Goal: Information Seeking & Learning: Check status

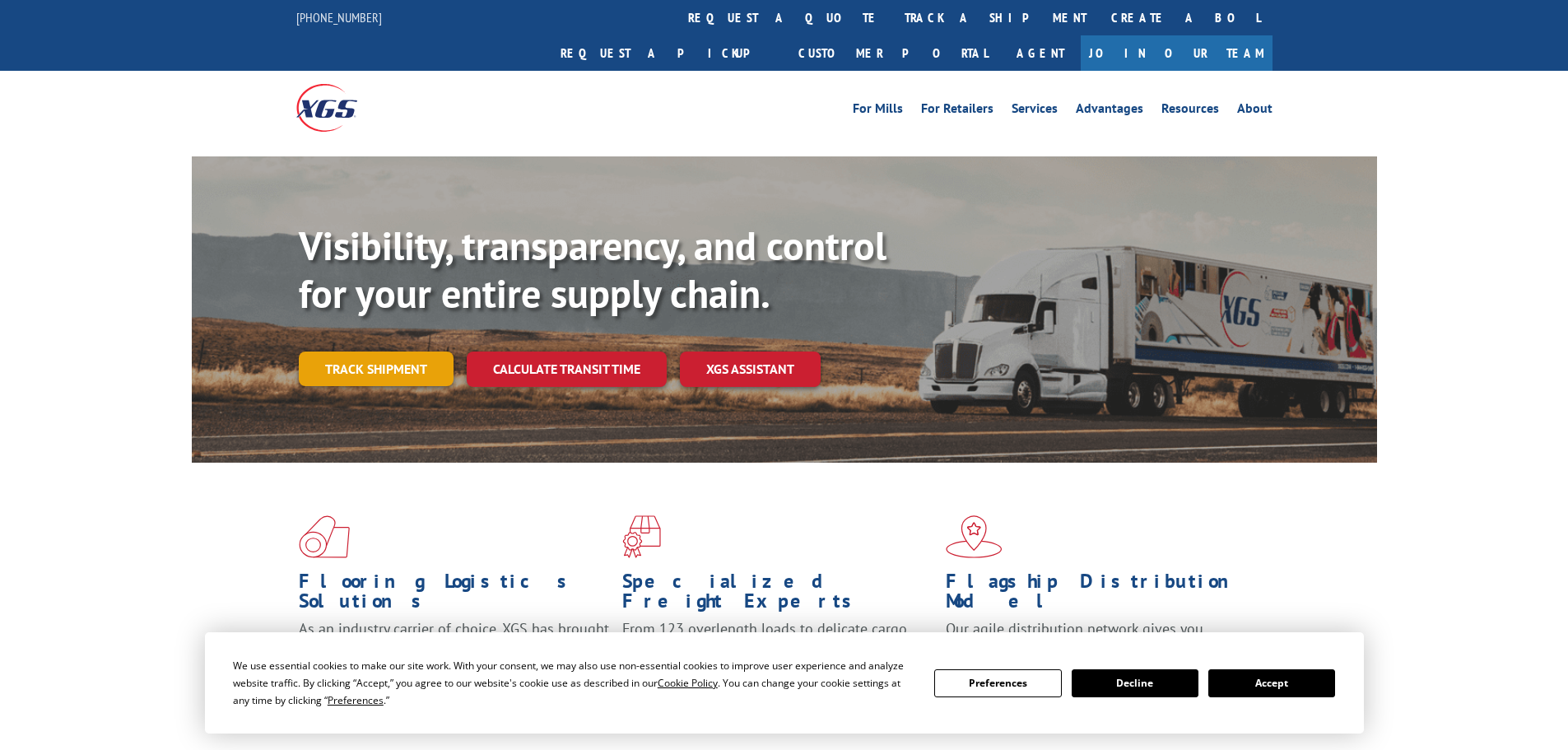
click at [354, 352] on link "Track shipment" at bounding box center [376, 369] width 155 height 35
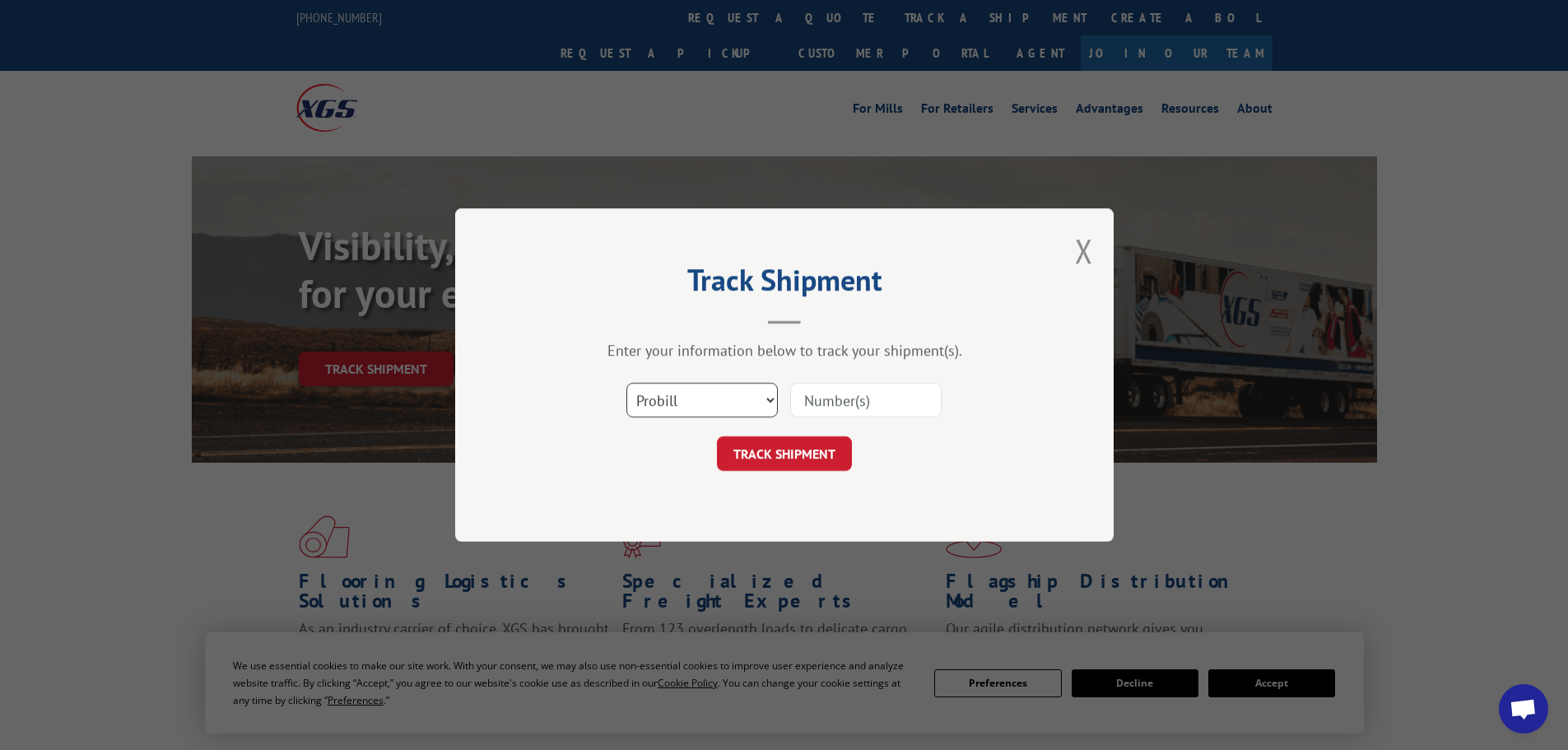
click at [695, 406] on select "Select category... Probill BOL PO" at bounding box center [702, 400] width 152 height 35
click at [627, 383] on select "Select category... Probill BOL PO" at bounding box center [702, 400] width 152 height 35
click at [722, 400] on select "Select category... Probill BOL PO" at bounding box center [702, 400] width 152 height 35
select select "po"
click at [627, 383] on select "Select category... Probill BOL PO" at bounding box center [702, 400] width 152 height 35
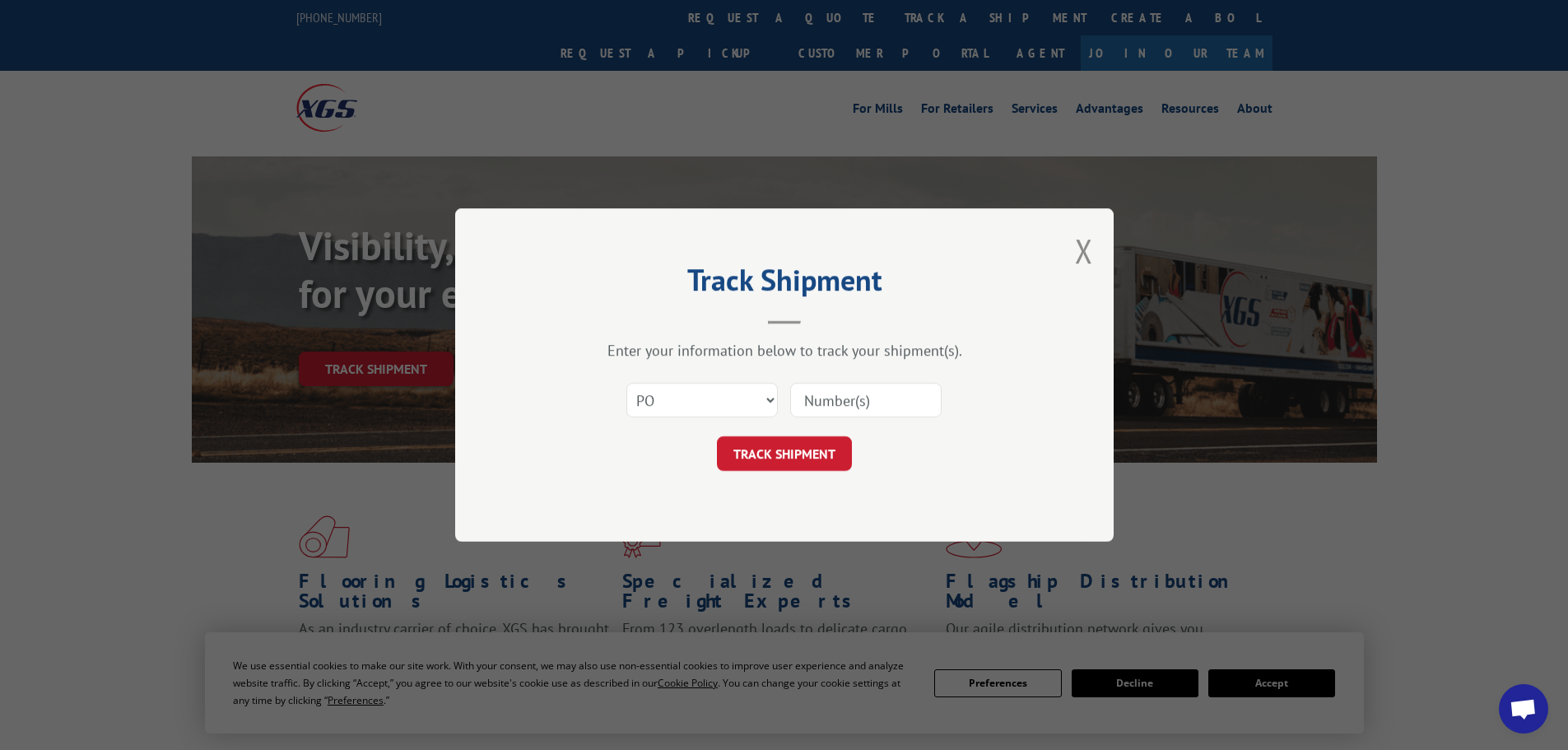
click at [833, 398] on input at bounding box center [866, 400] width 152 height 35
paste input "63516186"
type input "63516186"
click at [808, 452] on button "TRACK SHIPMENT" at bounding box center [784, 454] width 135 height 35
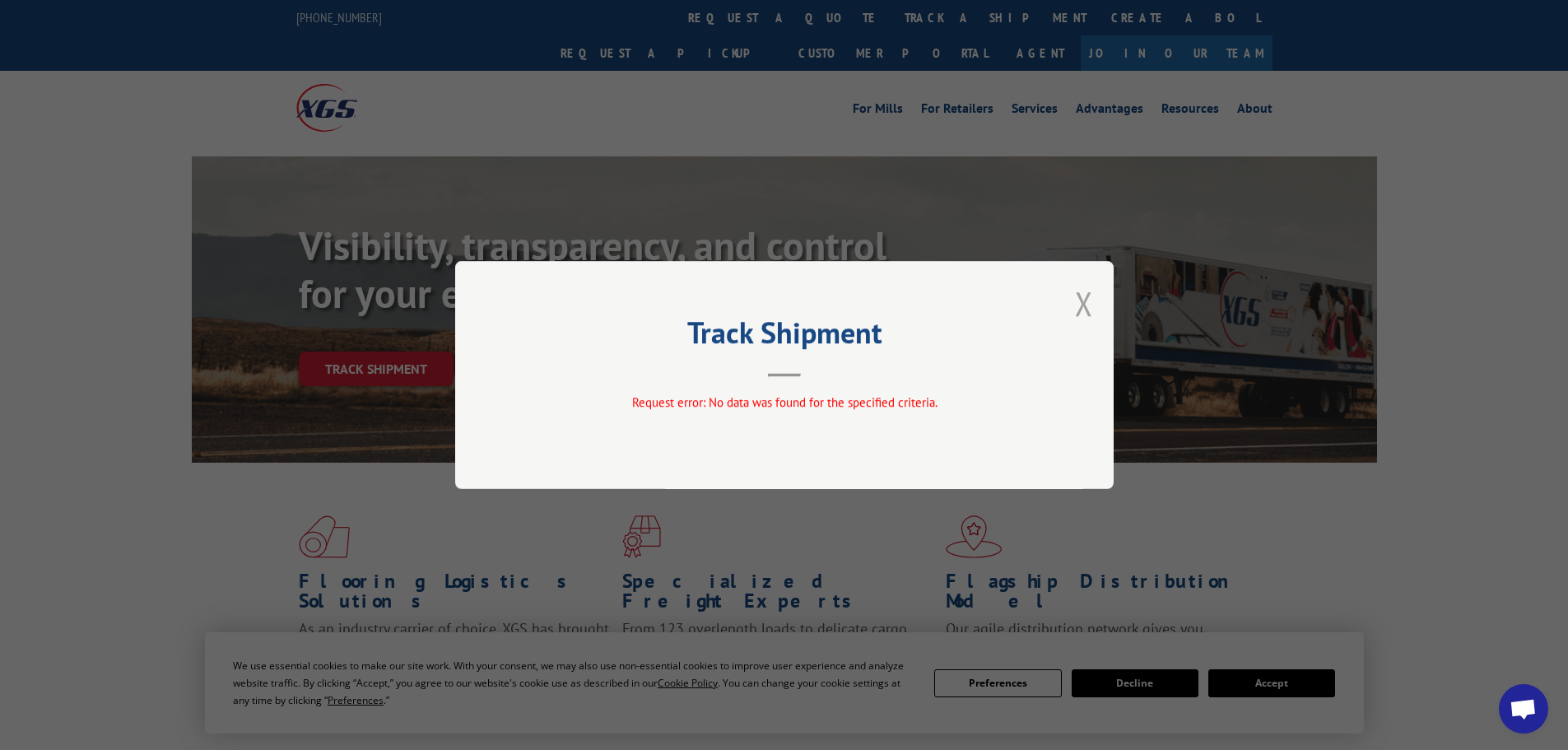
click at [1087, 302] on button "Close modal" at bounding box center [1084, 303] width 18 height 43
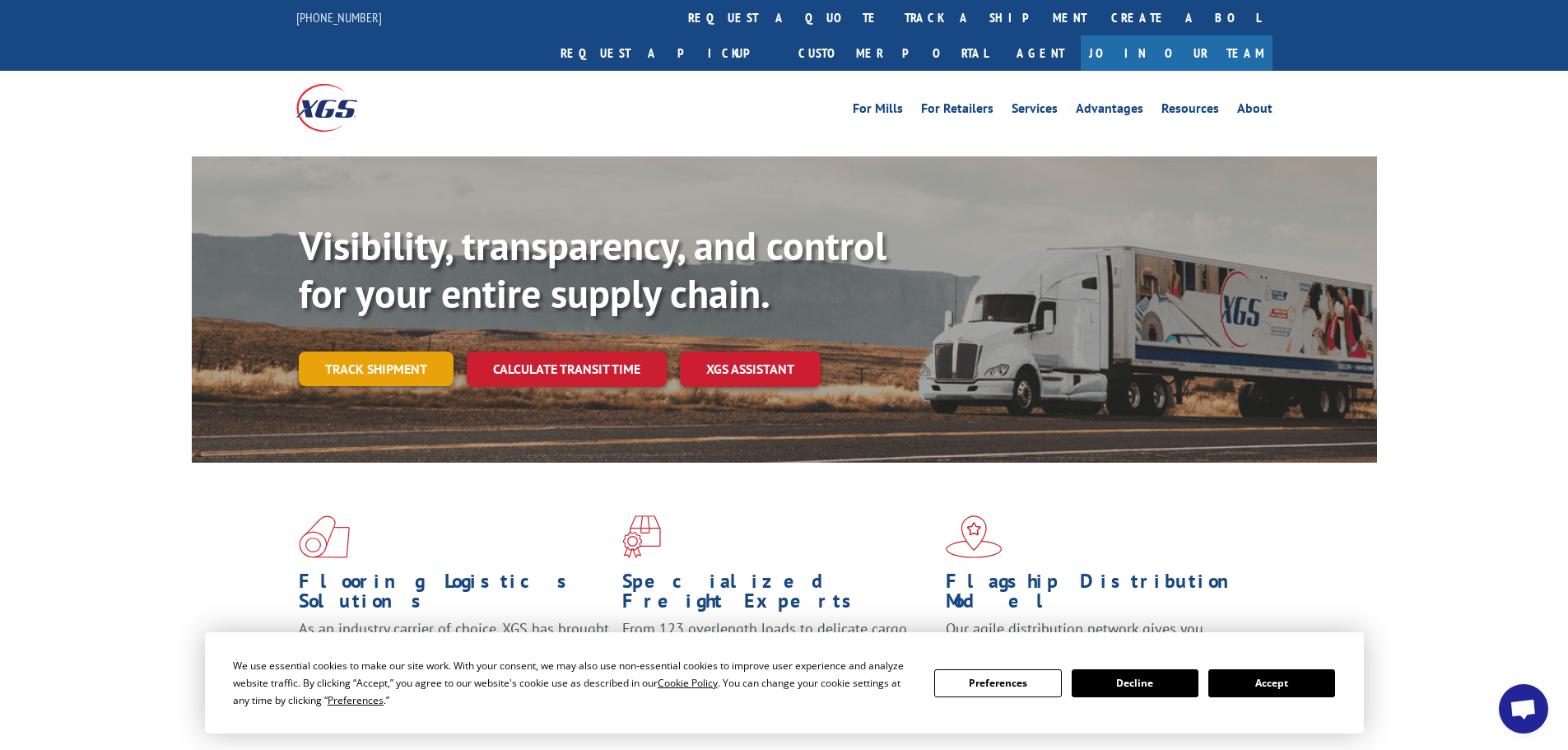
click at [357, 352] on link "Track shipment" at bounding box center [376, 369] width 155 height 35
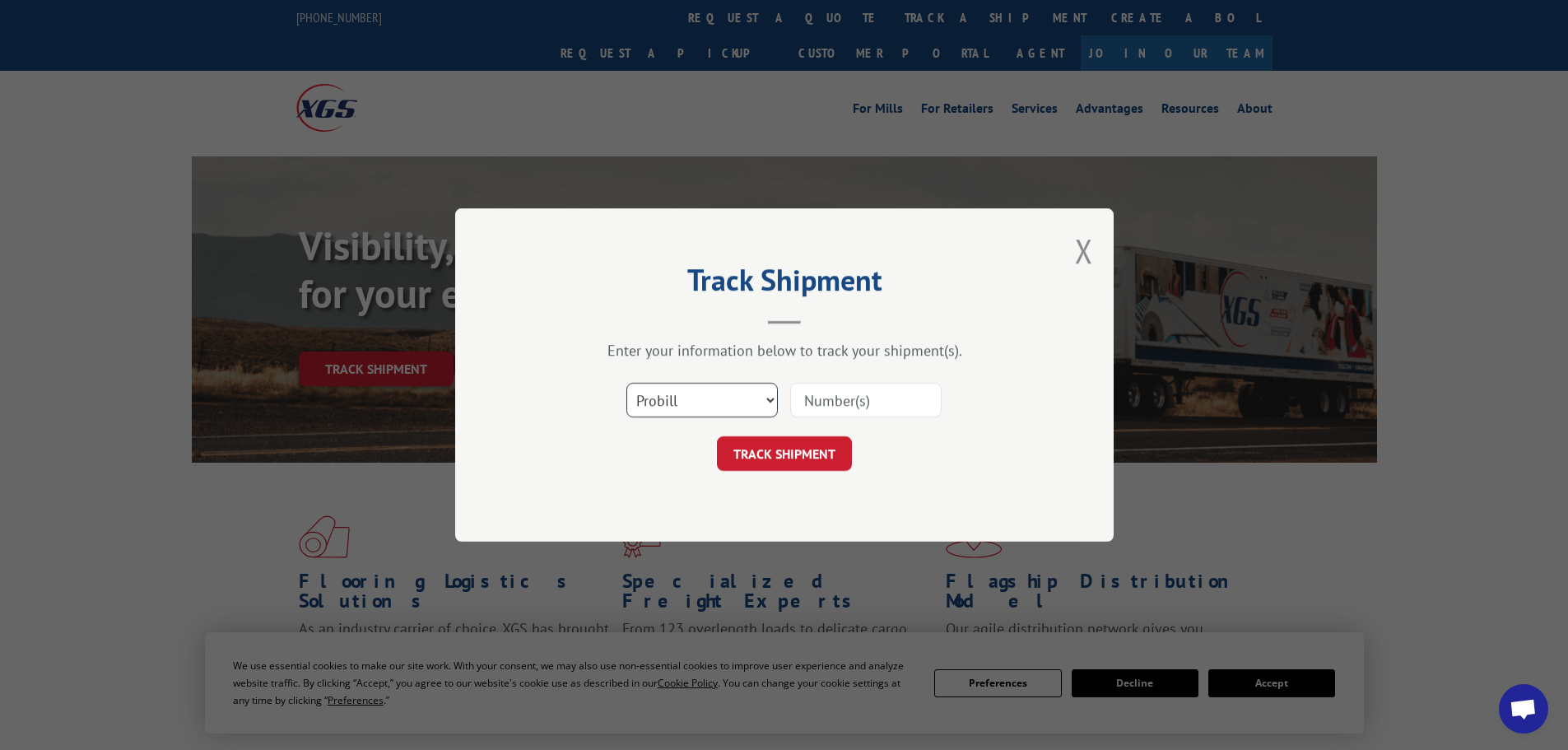
click at [665, 400] on select "Select category... Probill BOL PO" at bounding box center [702, 400] width 152 height 35
select select "po"
click at [627, 383] on select "Select category... Probill BOL PO" at bounding box center [702, 400] width 152 height 35
click at [848, 397] on input at bounding box center [866, 400] width 152 height 35
paste input "63516186"
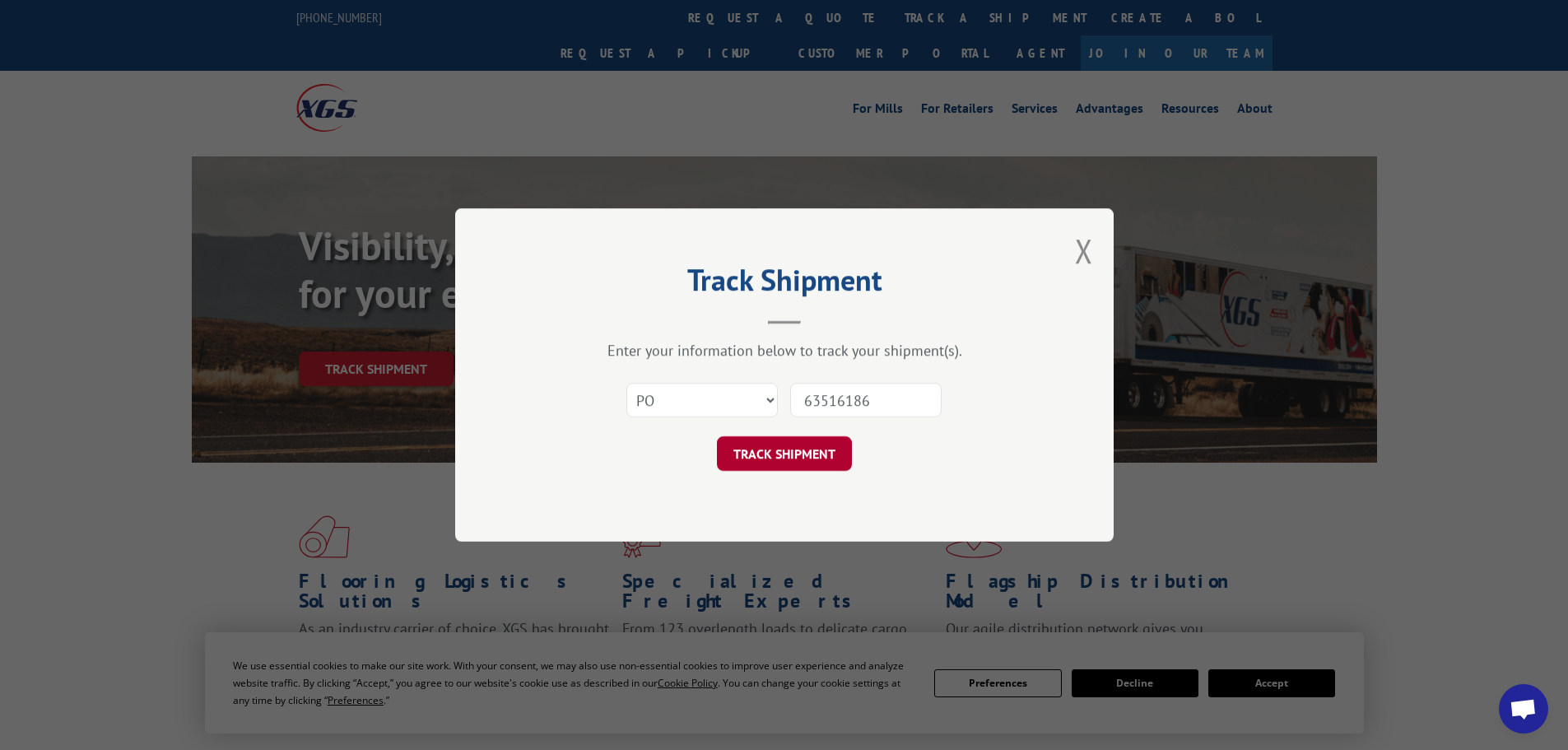
type input "63516186"
drag, startPoint x: 755, startPoint y: 462, endPoint x: 756, endPoint y: 484, distance: 22.0
click at [758, 464] on button "TRACK SHIPMENT" at bounding box center [784, 454] width 135 height 35
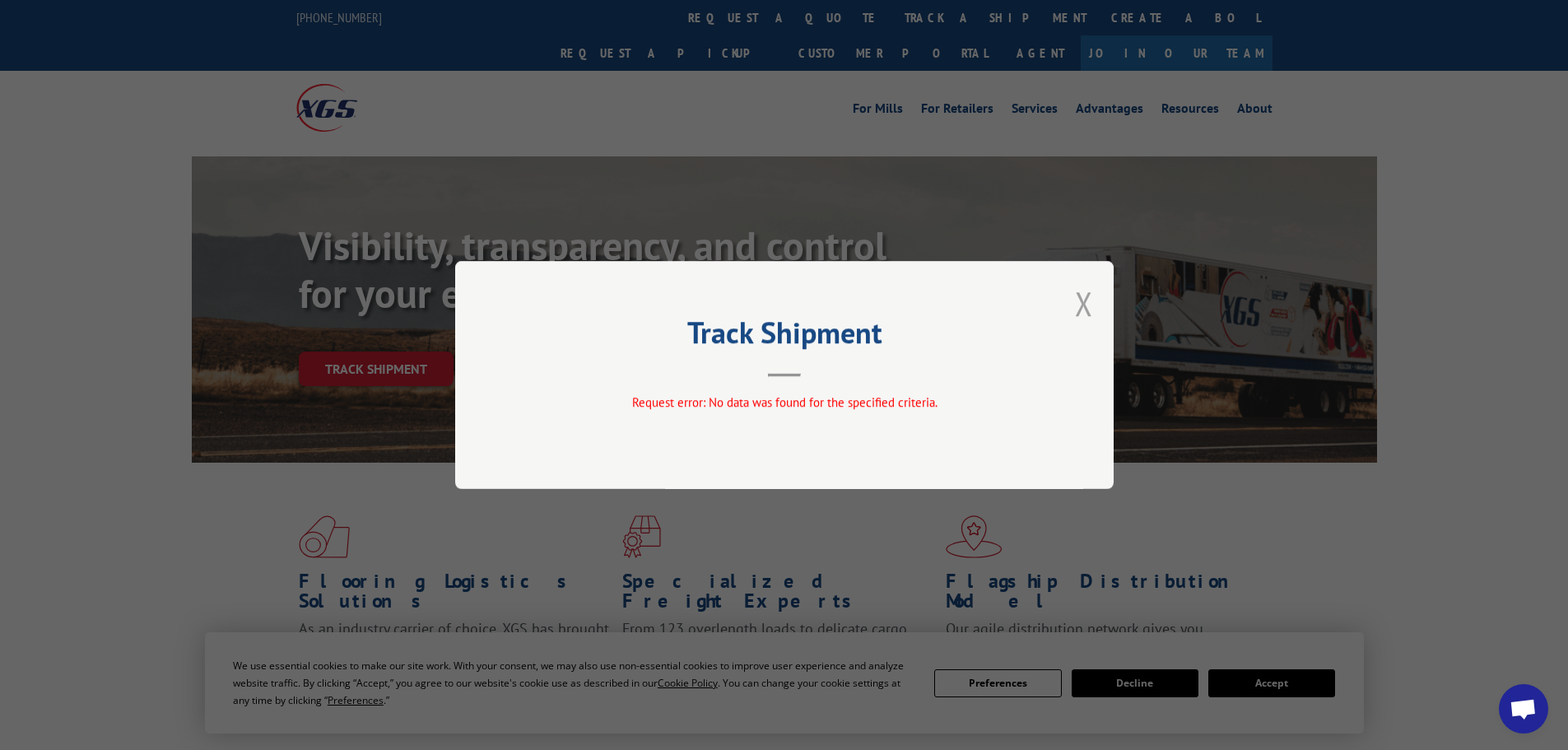
click at [1079, 304] on button "Close modal" at bounding box center [1084, 303] width 18 height 43
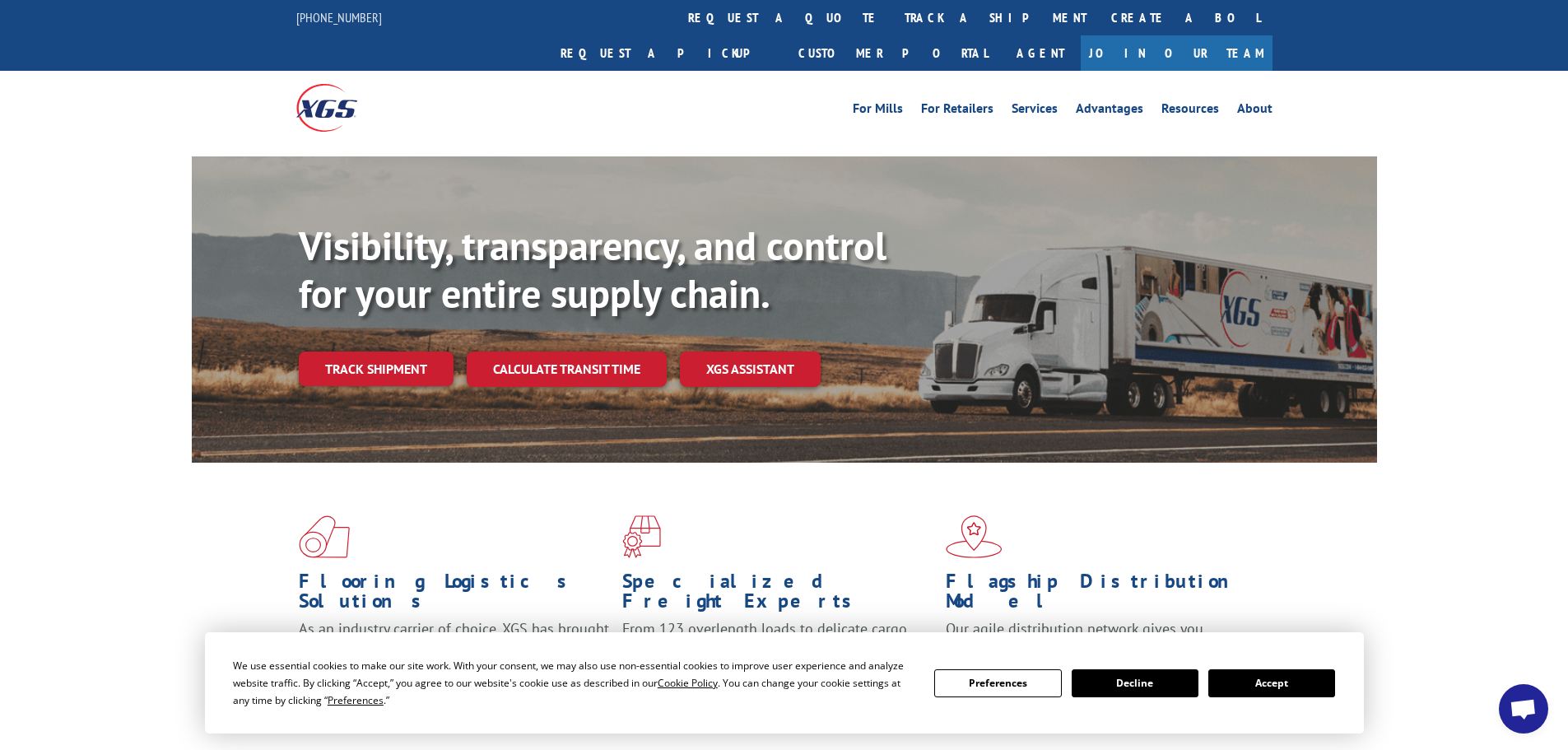
drag, startPoint x: 380, startPoint y: 337, endPoint x: 407, endPoint y: 335, distance: 27.1
click at [378, 352] on link "Track shipment" at bounding box center [376, 369] width 155 height 35
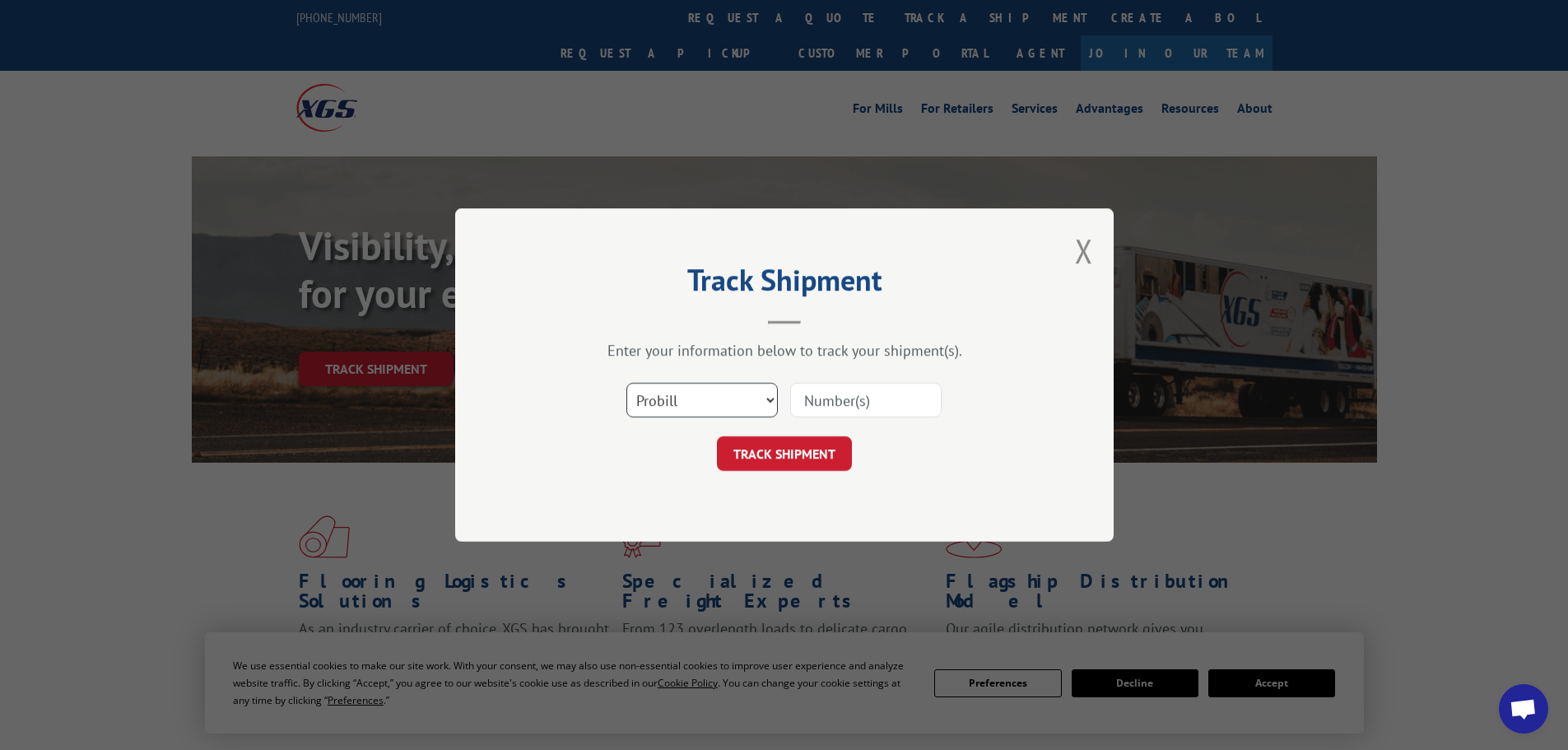
click at [675, 404] on select "Select category... Probill BOL PO" at bounding box center [702, 400] width 152 height 35
select select "bol"
click at [627, 383] on select "Select category... Probill BOL PO" at bounding box center [702, 400] width 152 height 35
click at [821, 403] on input at bounding box center [866, 400] width 152 height 35
paste input "5199416"
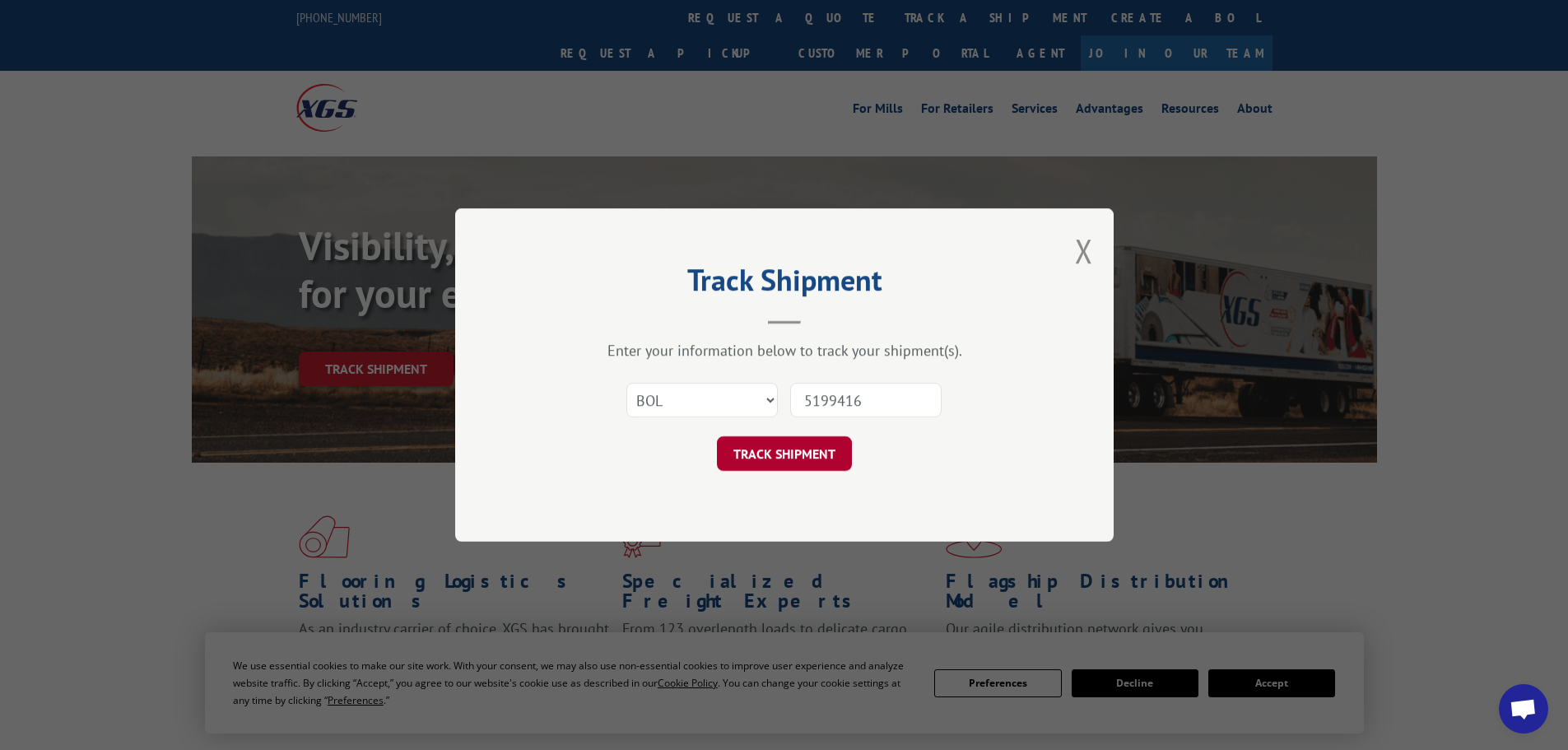
type input "5199416"
click at [767, 463] on button "TRACK SHIPMENT" at bounding box center [784, 454] width 135 height 35
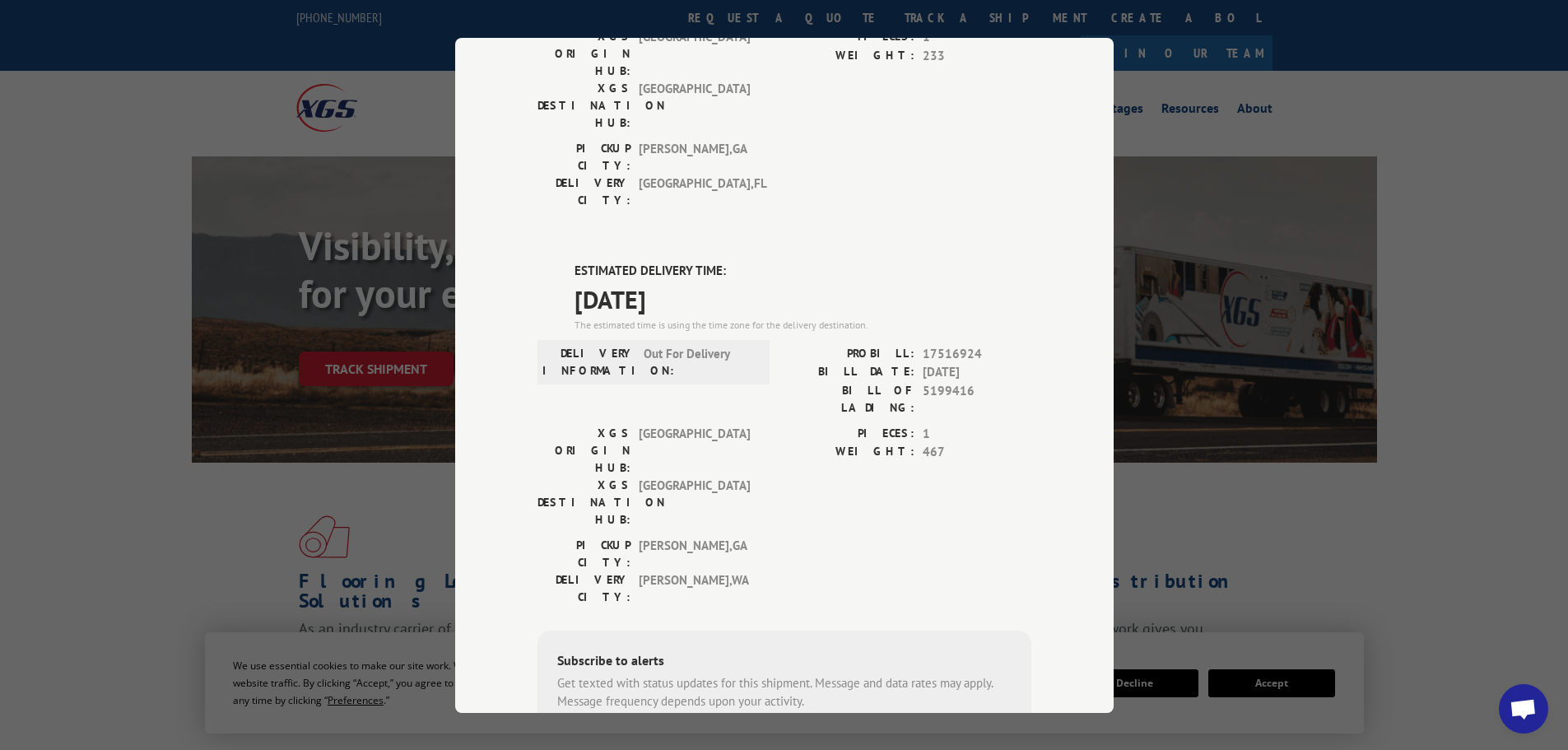
scroll to position [329, 0]
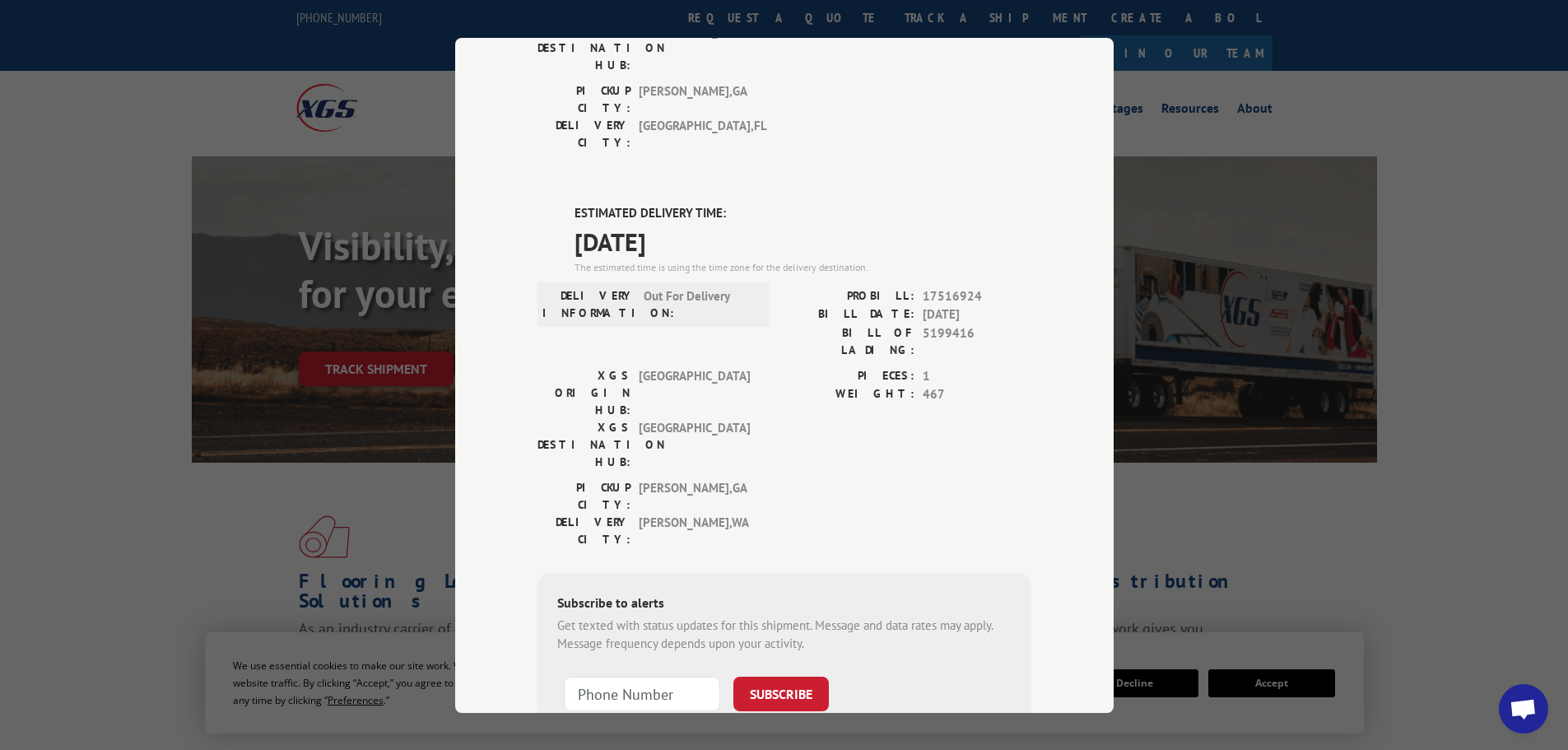
click at [779, 478] on div "PICKUP CITY: [GEOGRAPHIC_DATA] , [GEOGRAPHIC_DATA] DELIVERY CITY: [GEOGRAPHIC_D…" at bounding box center [785, 517] width 494 height 77
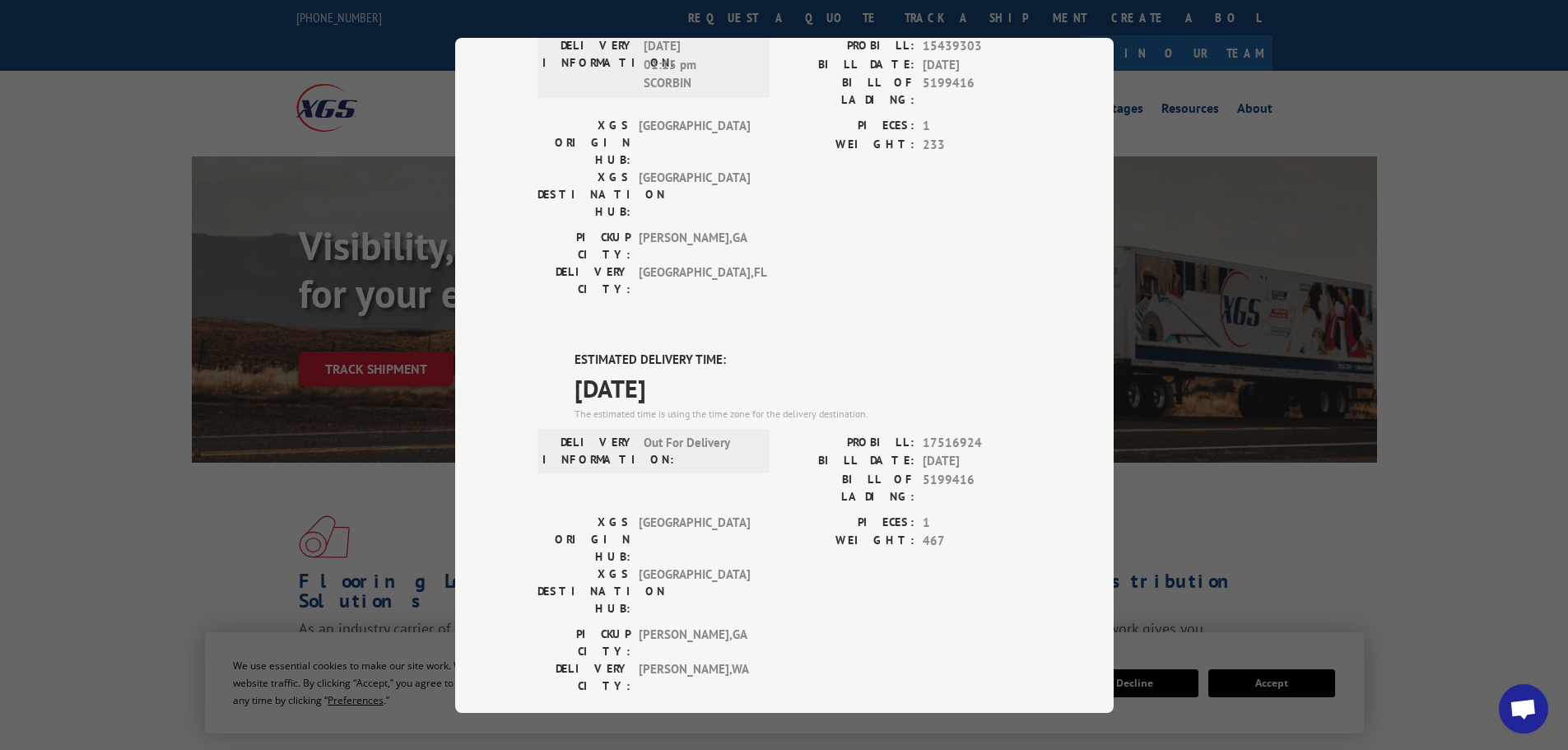
scroll to position [0, 0]
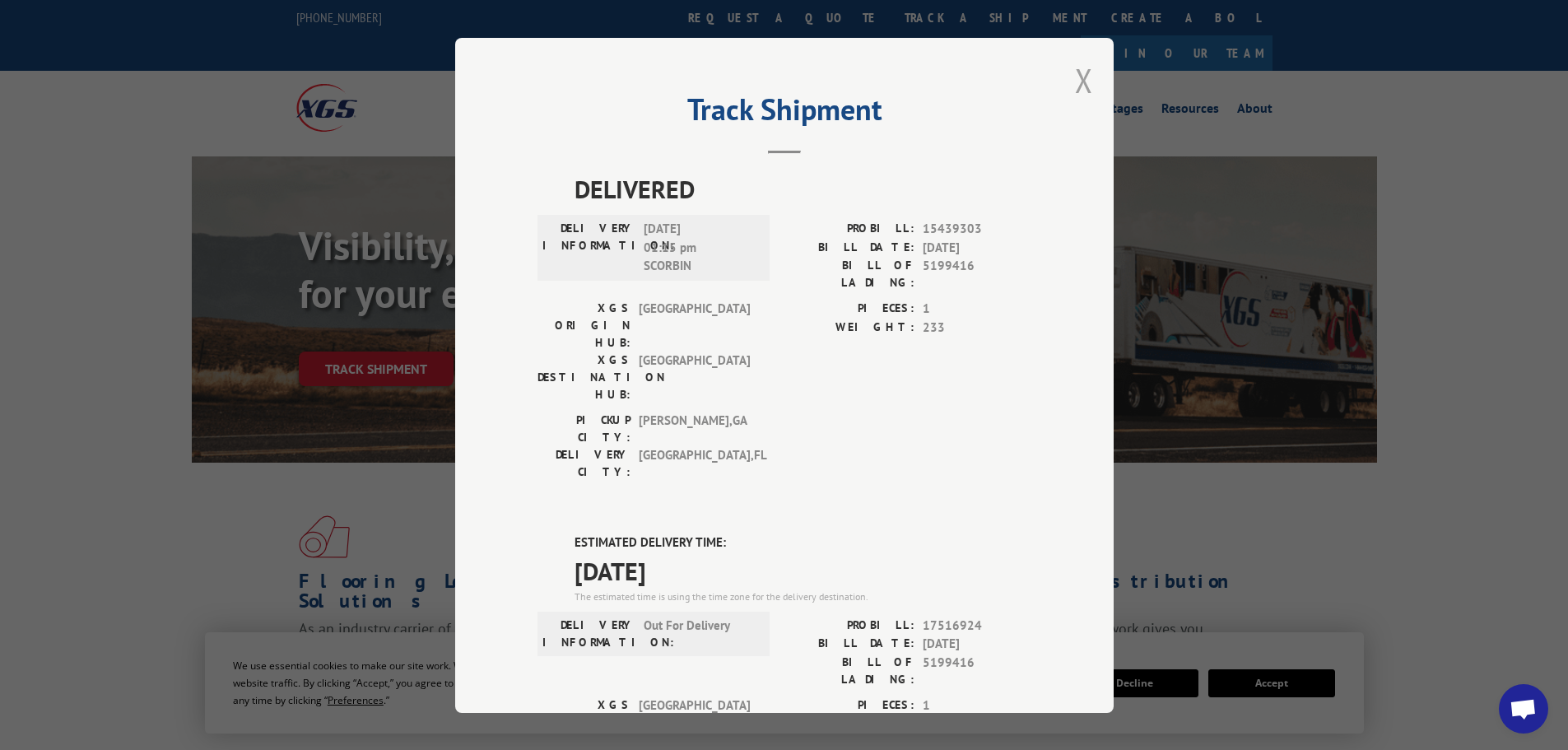
click at [1081, 78] on button "Close modal" at bounding box center [1084, 80] width 18 height 43
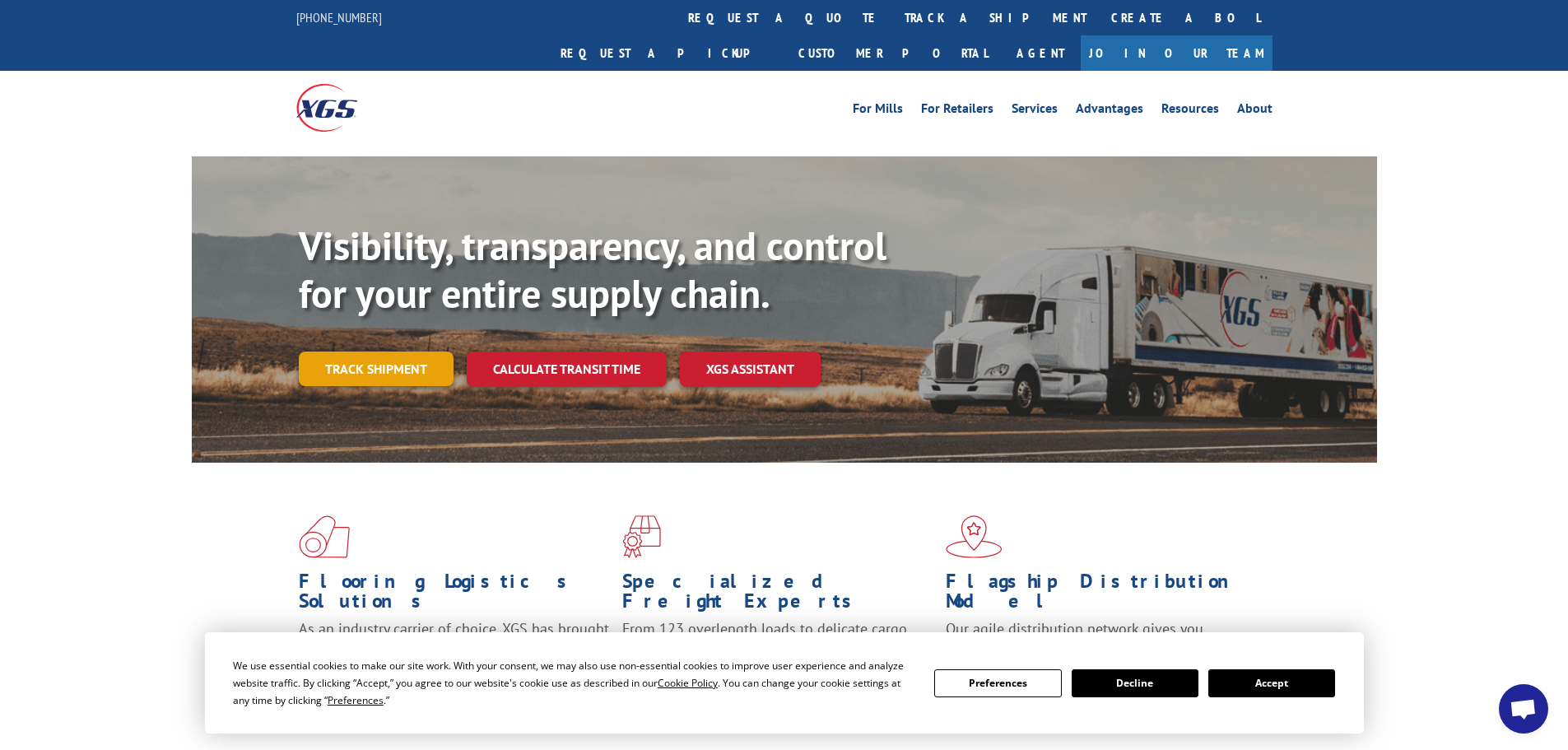
click at [414, 352] on link "Track shipment" at bounding box center [376, 369] width 155 height 35
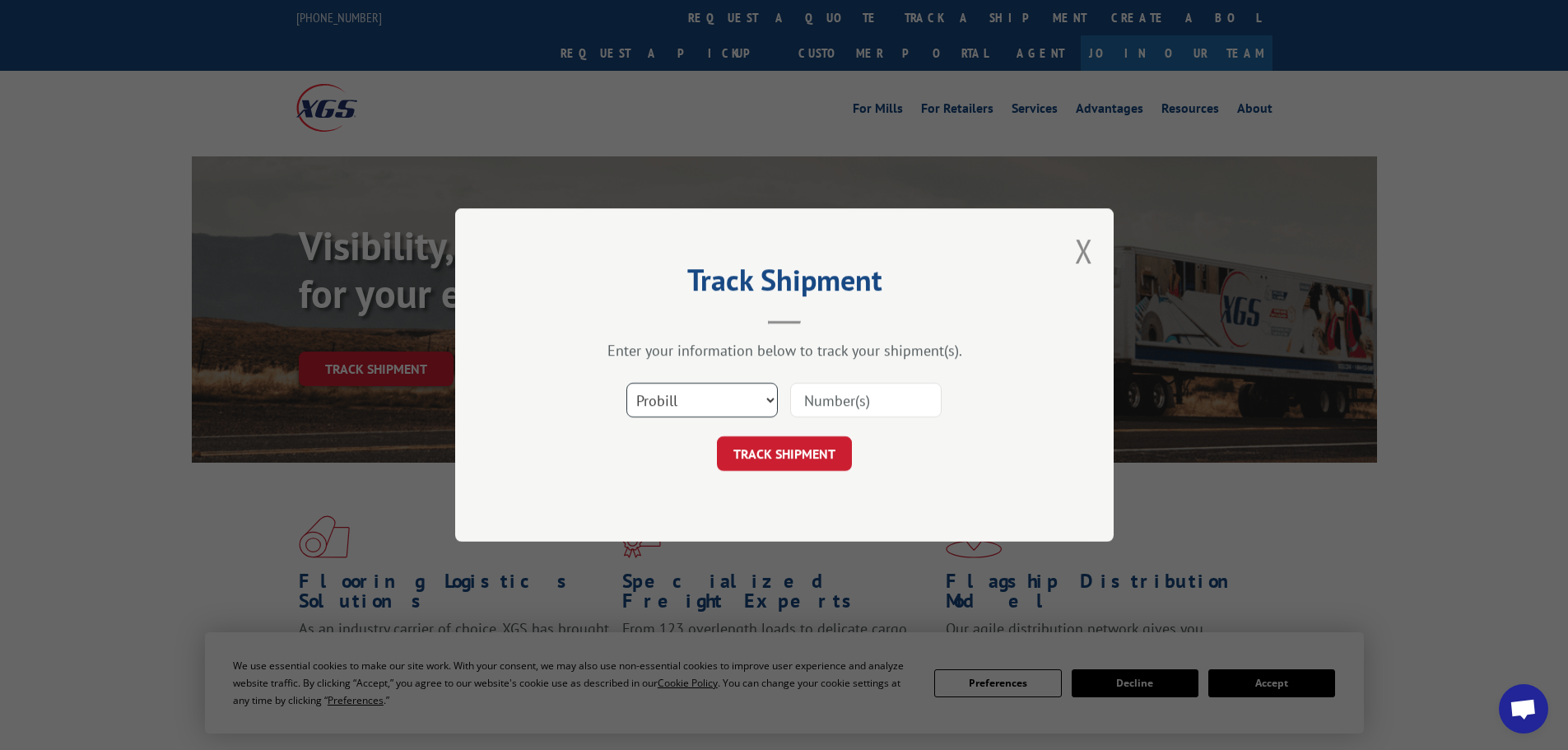
click at [691, 395] on select "Select category... Probill BOL PO" at bounding box center [702, 400] width 152 height 35
select select "po"
click at [627, 383] on select "Select category... Probill BOL PO" at bounding box center [702, 400] width 152 height 35
click at [838, 410] on input at bounding box center [866, 400] width 152 height 35
paste input "63515968"
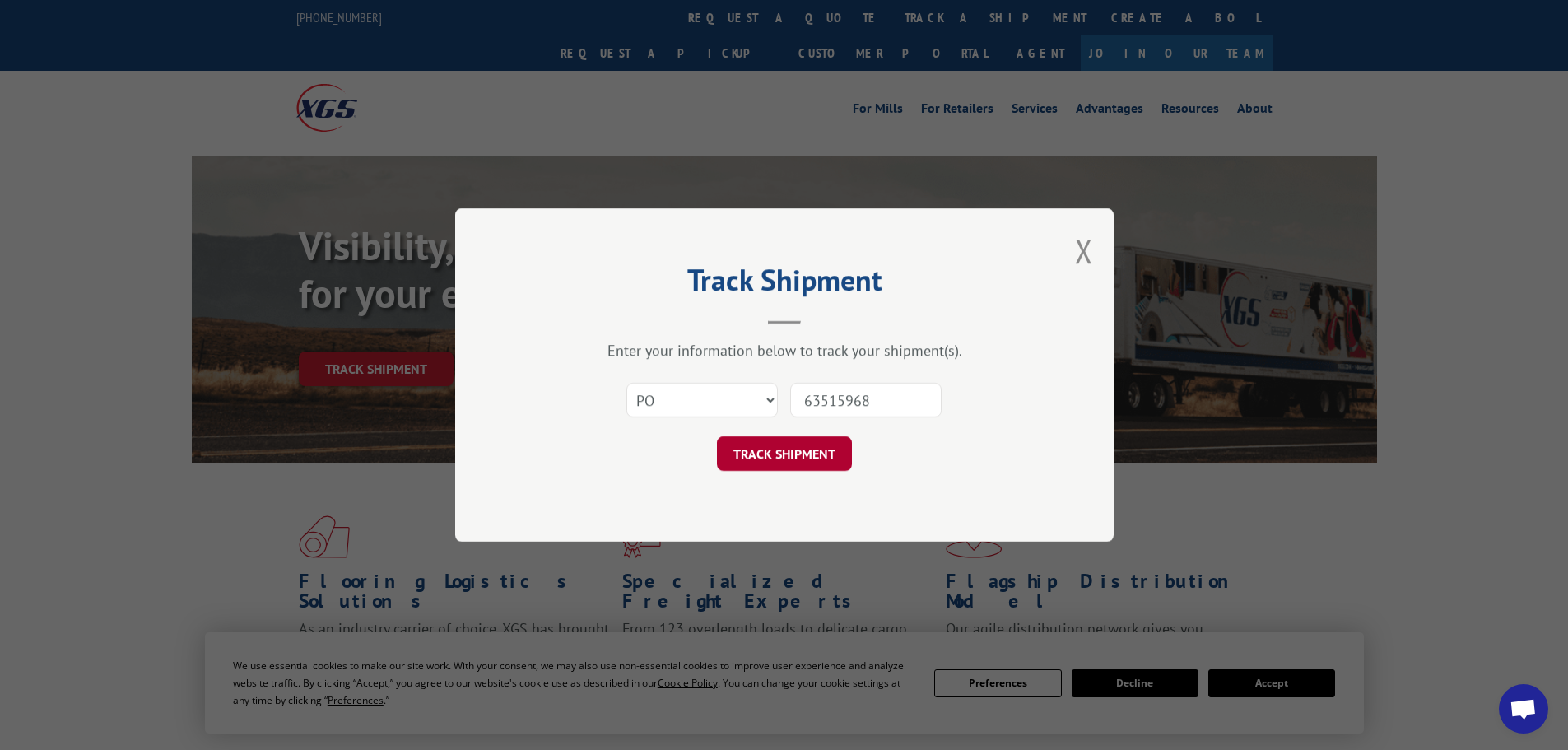
type input "63515968"
click at [784, 458] on button "TRACK SHIPMENT" at bounding box center [784, 454] width 135 height 35
